Goal: Find contact information: Find contact information

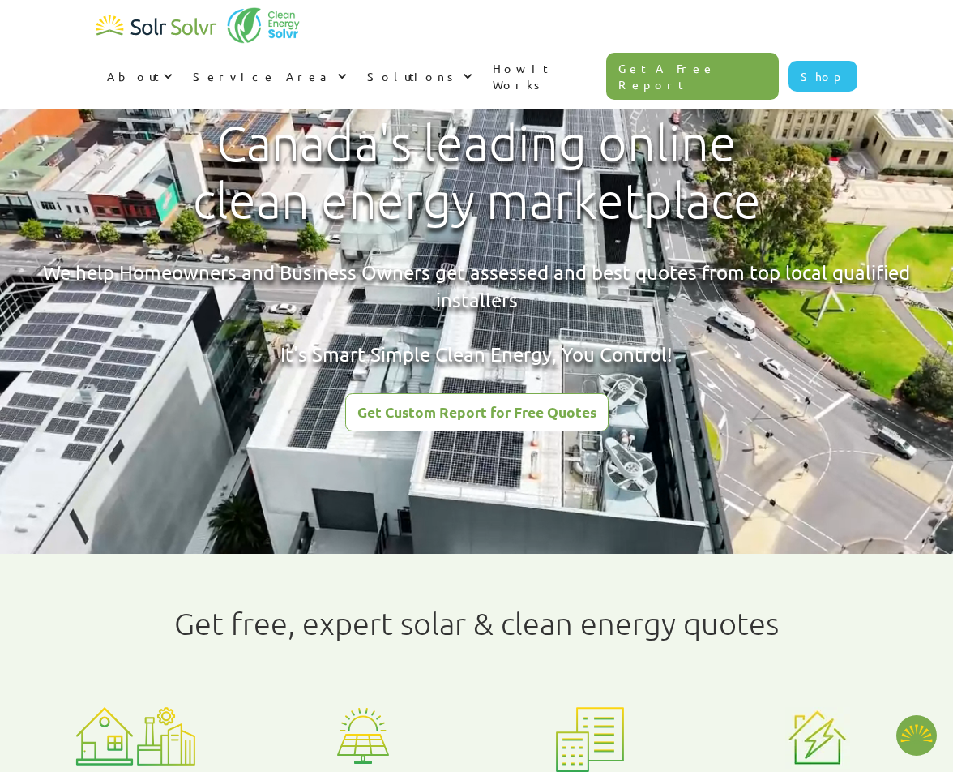
type textarea "x"
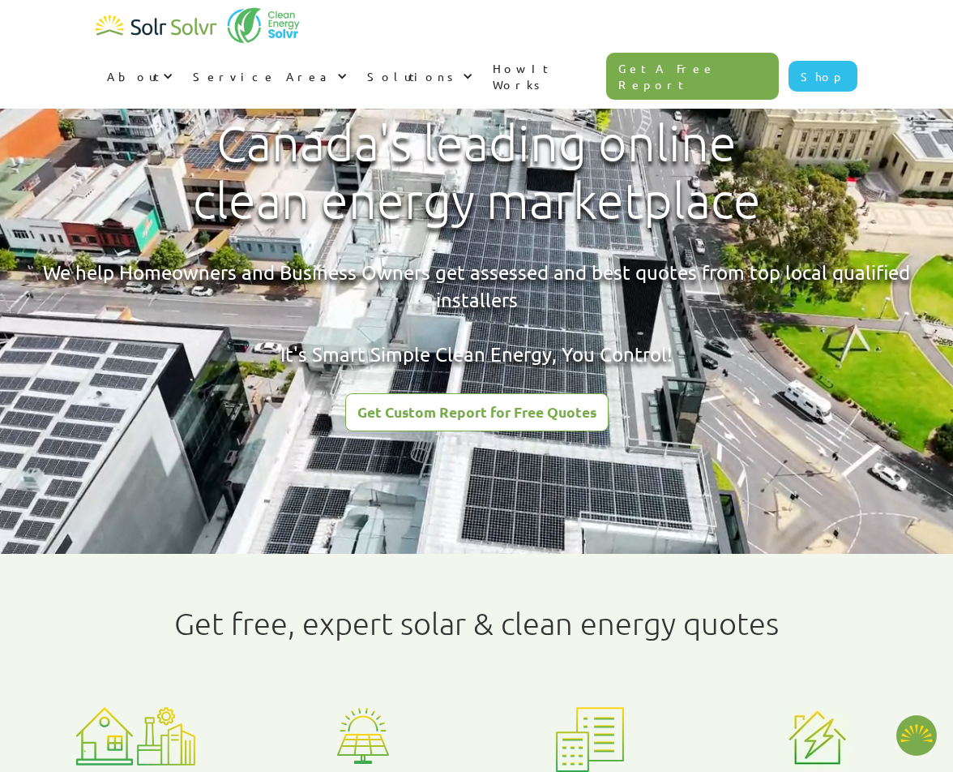
radio input "true"
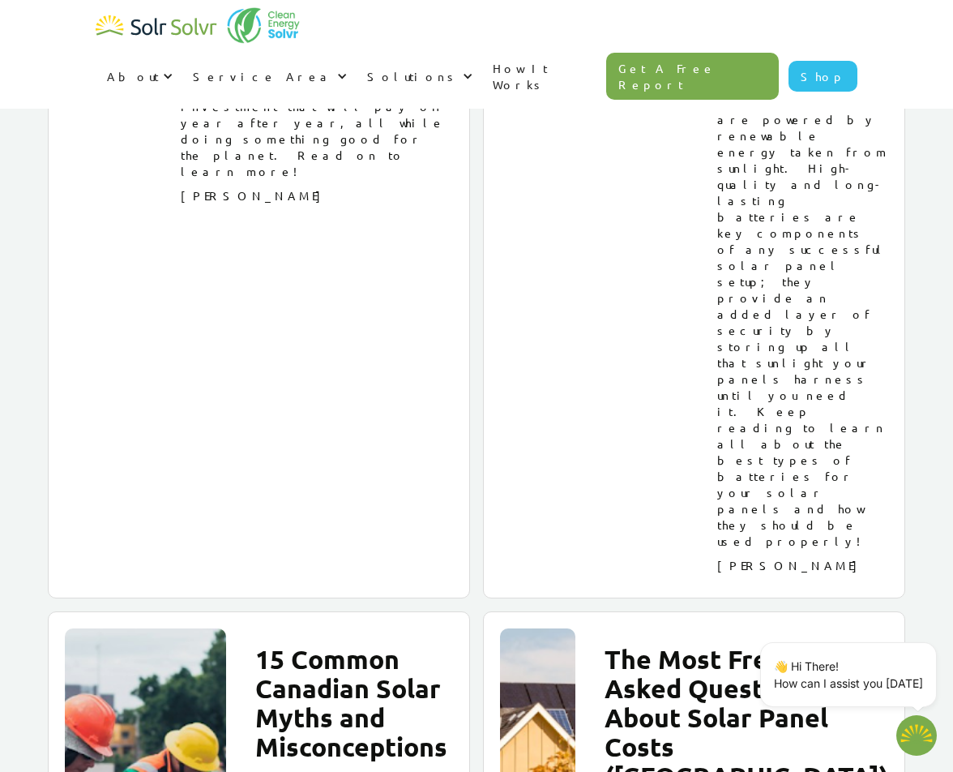
scroll to position [21654, 0]
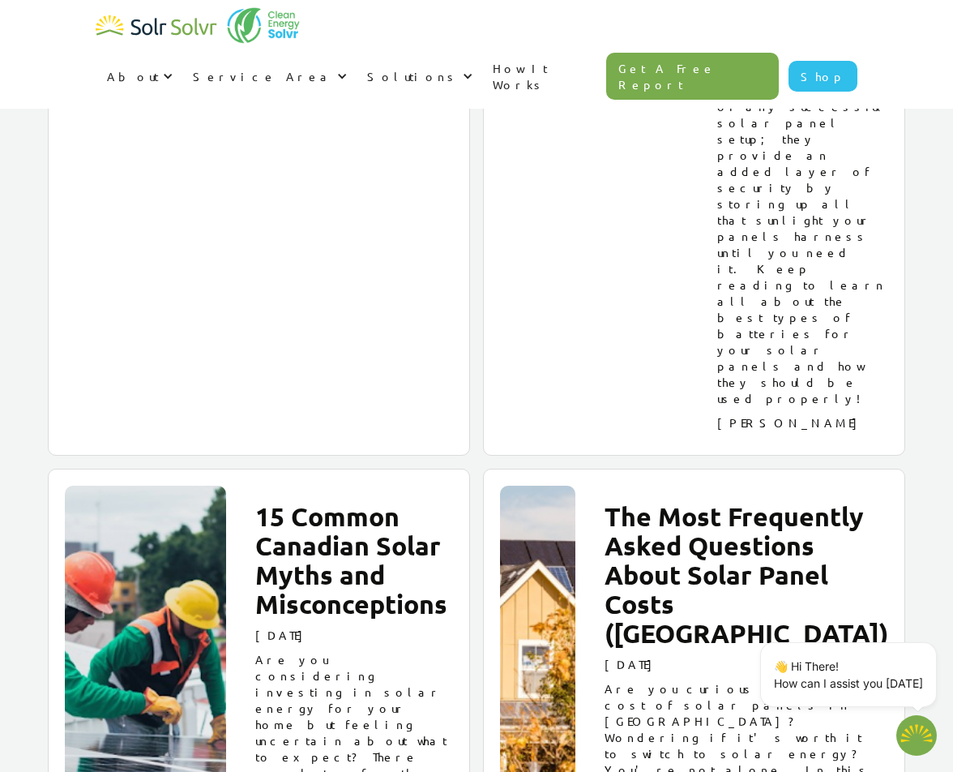
type textarea "x"
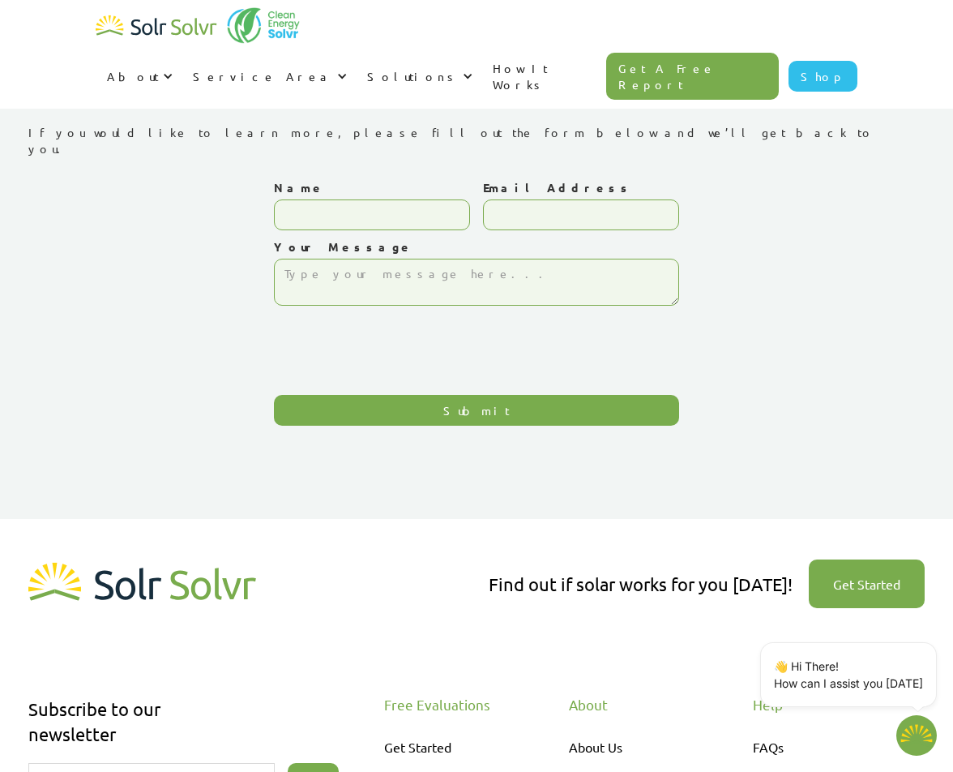
type textarea "x"
